Goal: Find specific page/section: Find specific page/section

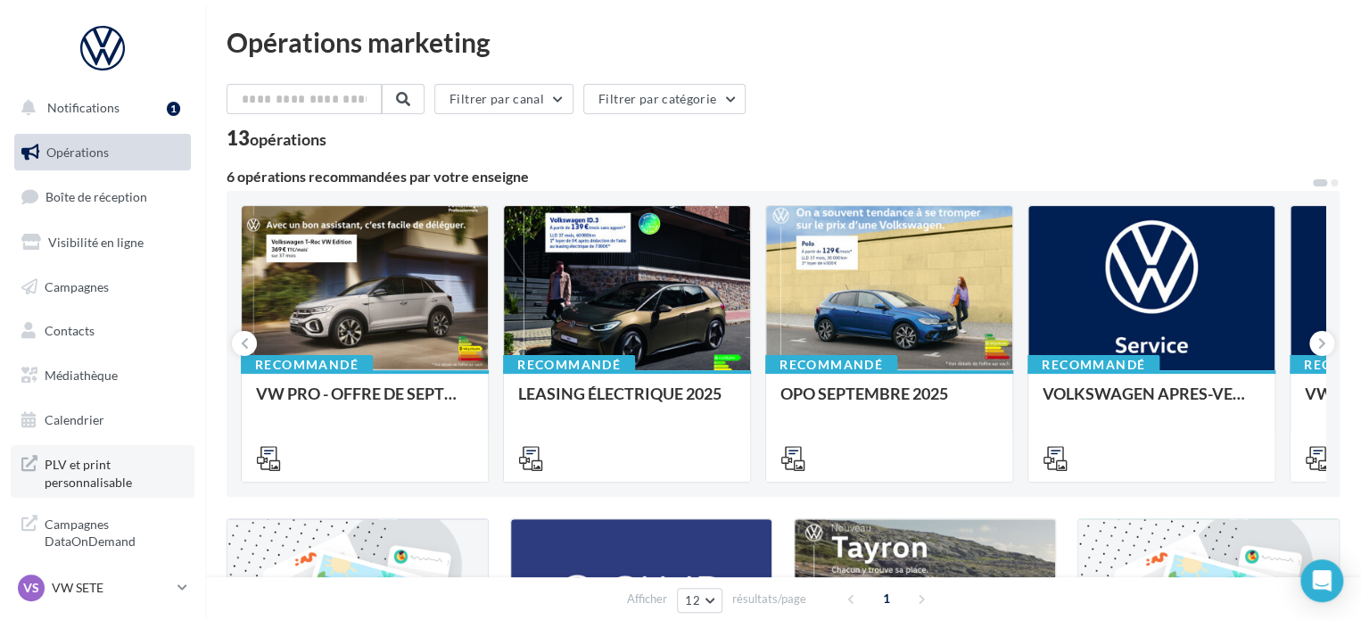
click at [102, 470] on span "PLV et print personnalisable" at bounding box center [114, 471] width 139 height 38
click at [102, 595] on p "VW SETE" at bounding box center [111, 588] width 119 height 18
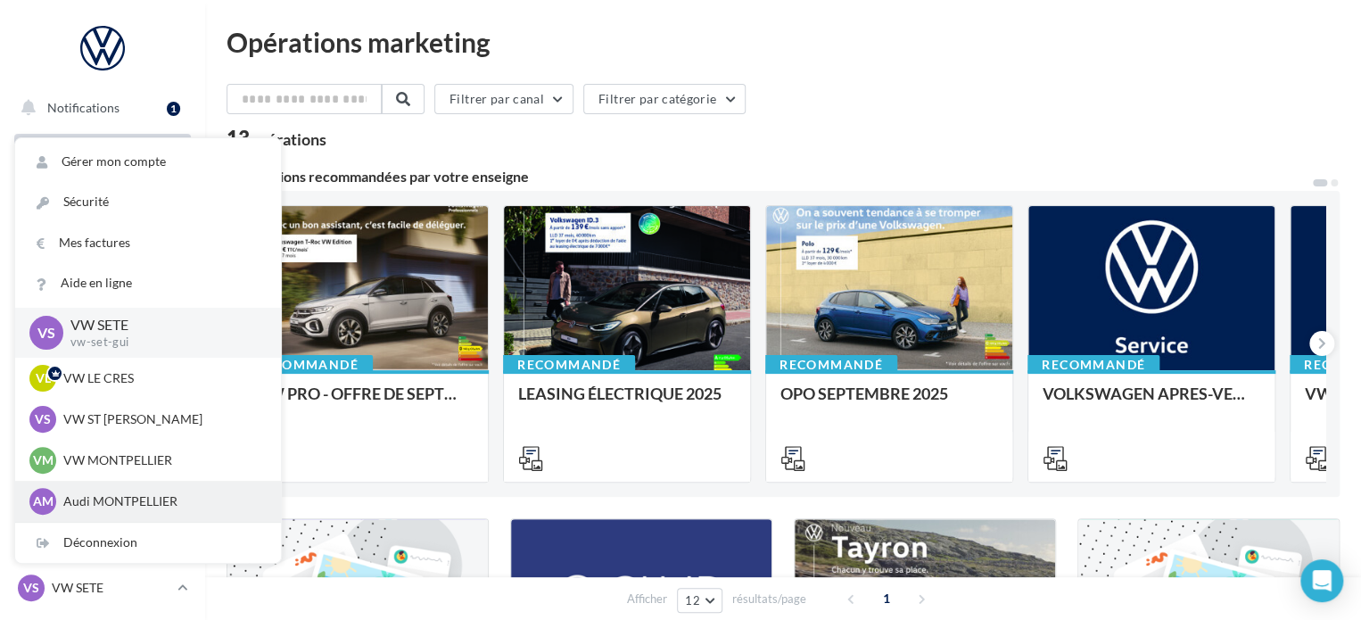
click at [159, 484] on div "AM Audi MONTPELLIER audi-[GEOGRAPHIC_DATA]" at bounding box center [148, 501] width 266 height 41
click at [136, 500] on p "Audi MONTPELLIER" at bounding box center [161, 501] width 196 height 18
